Goal: Task Accomplishment & Management: Use online tool/utility

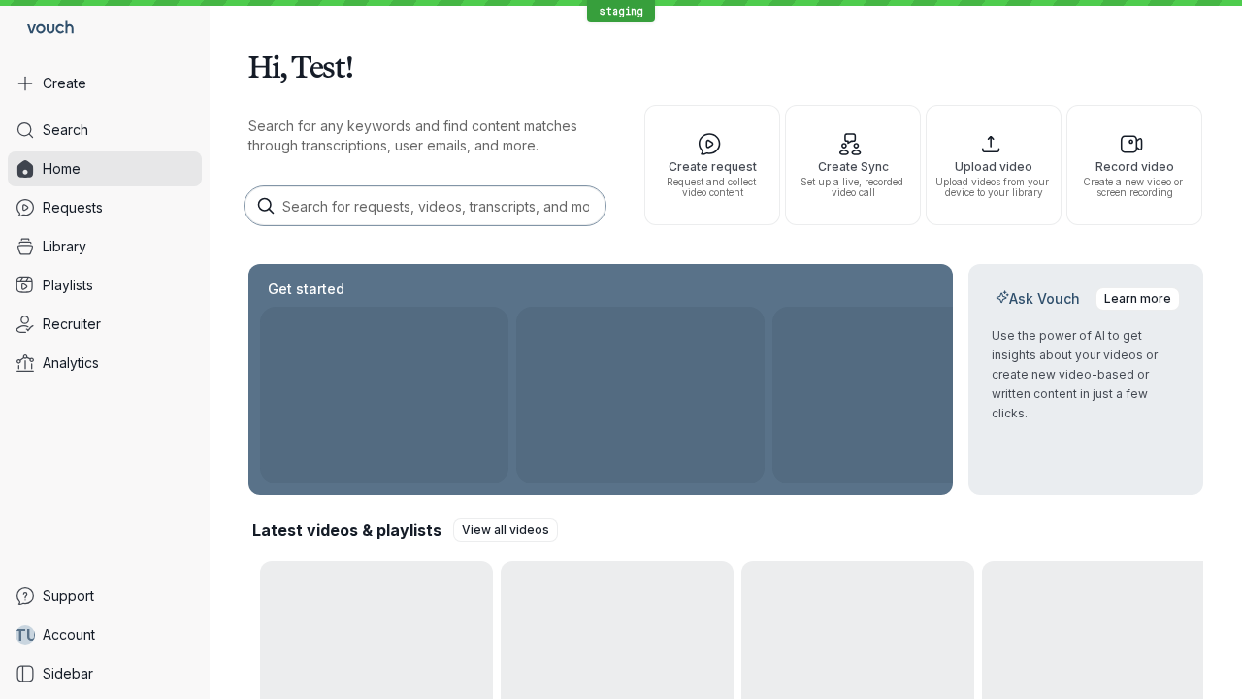
click at [105, 83] on button "Create" at bounding box center [105, 83] width 194 height 35
